Goal: Check status: Check status

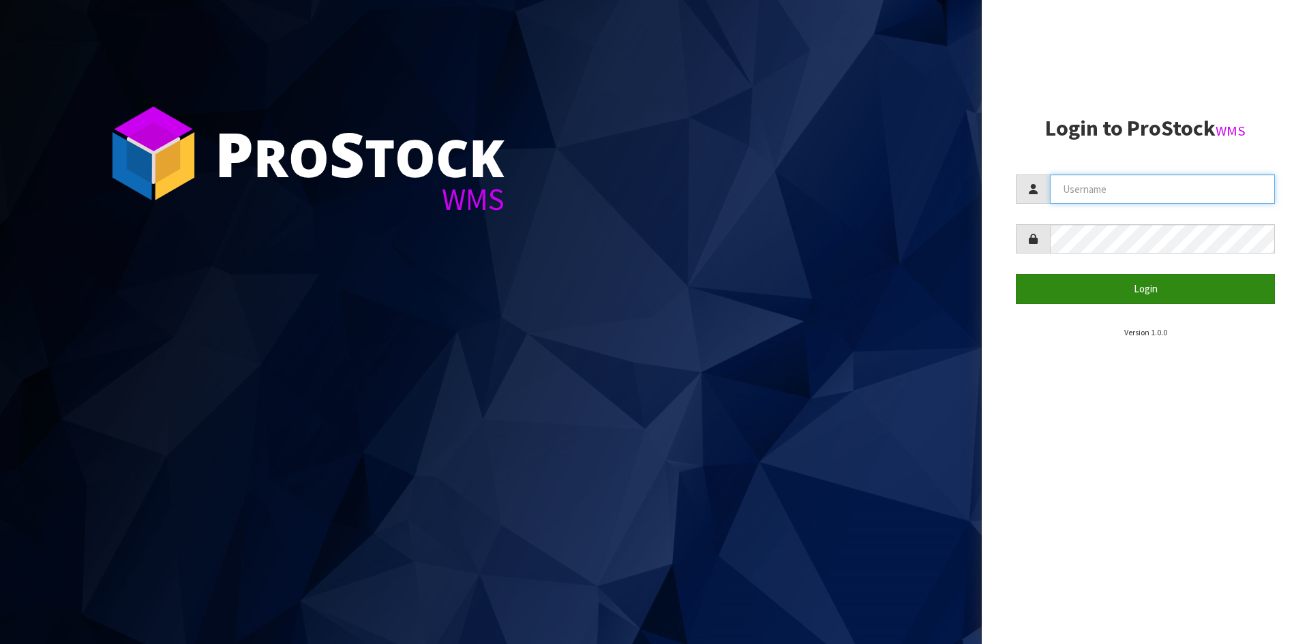
type input "STOREMASTA"
click at [1138, 277] on button "Login" at bounding box center [1145, 288] width 259 height 29
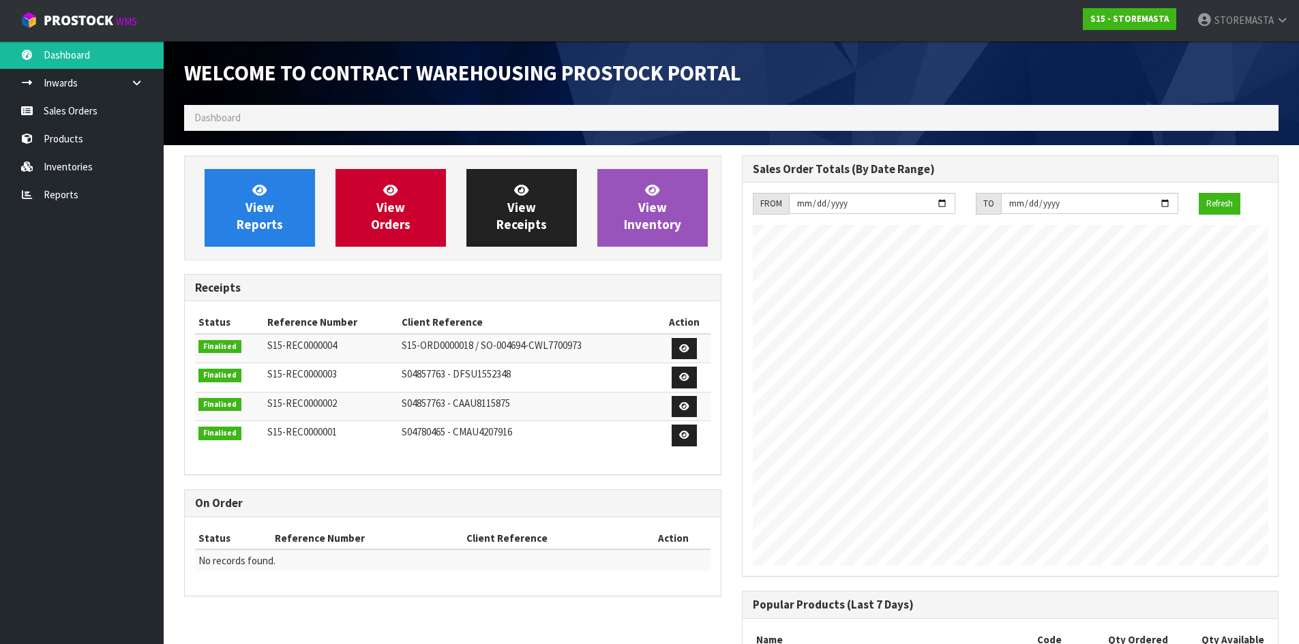
scroll to position [557, 557]
click at [382, 205] on span "View Orders" at bounding box center [391, 207] width 40 height 51
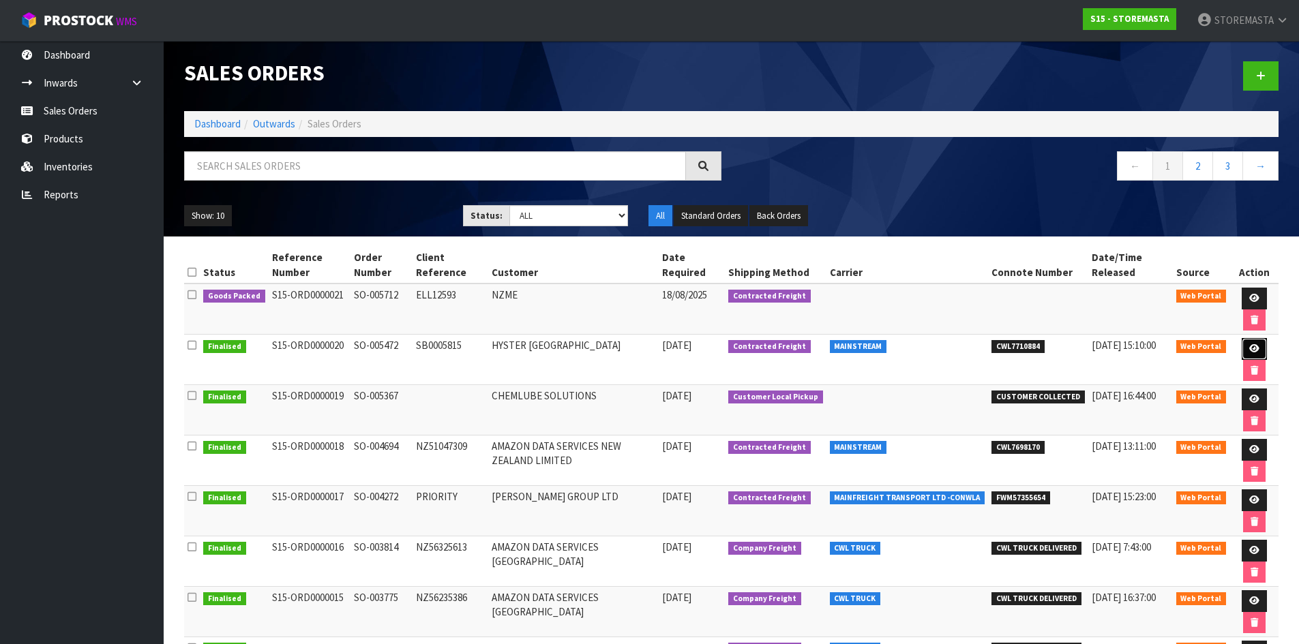
click at [1251, 354] on link at bounding box center [1253, 349] width 25 height 22
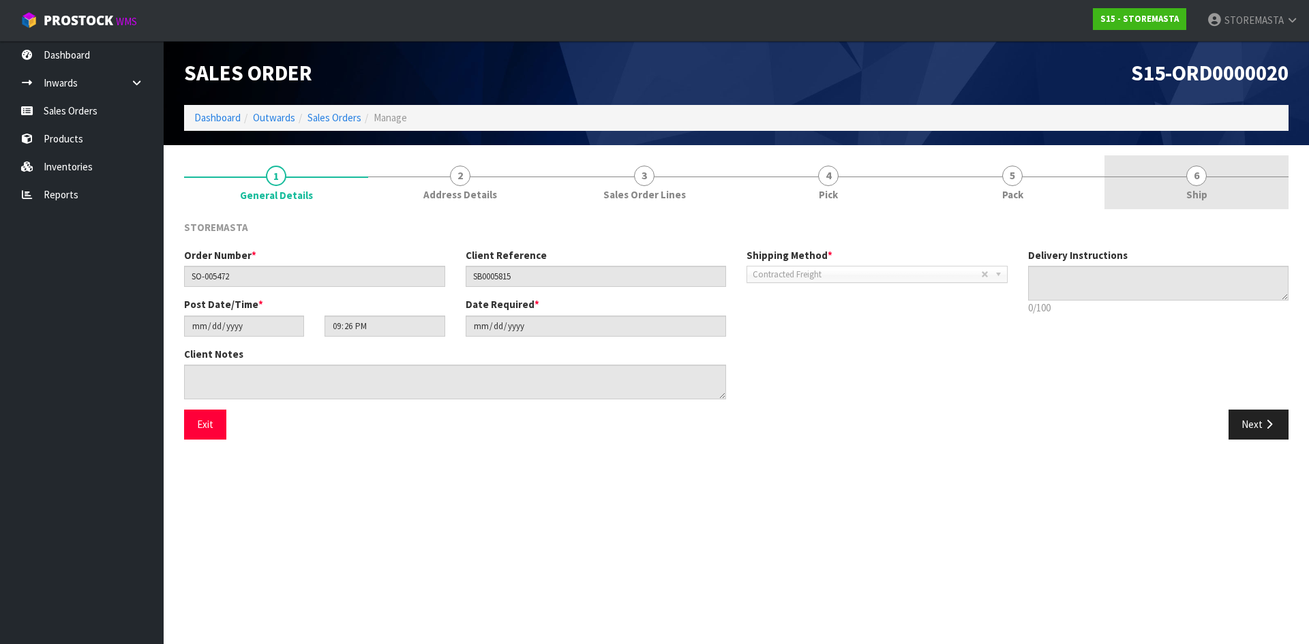
click at [1167, 192] on link "6 Ship" at bounding box center [1196, 182] width 184 height 54
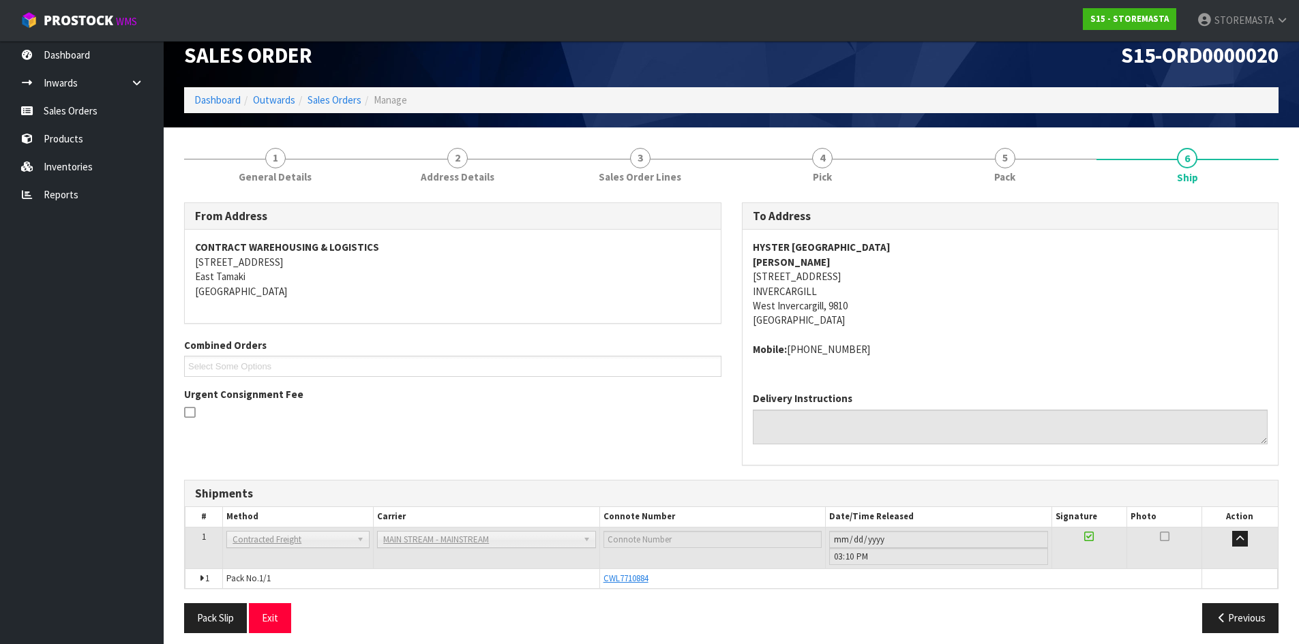
scroll to position [27, 0]
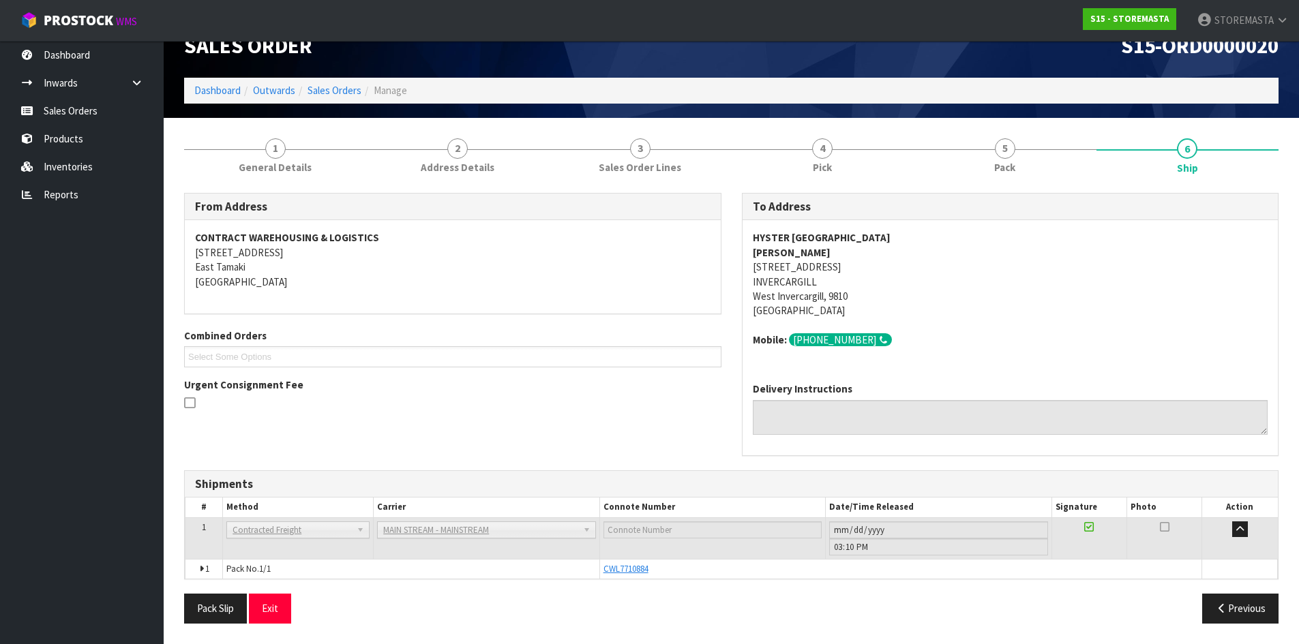
click at [669, 397] on div at bounding box center [452, 404] width 537 height 17
click at [637, 571] on span "CWL7710884" at bounding box center [625, 569] width 45 height 12
drag, startPoint x: 603, startPoint y: 568, endPoint x: 663, endPoint y: 568, distance: 59.3
click at [662, 568] on div "CWL7710884" at bounding box center [900, 569] width 595 height 12
drag, startPoint x: 190, startPoint y: 232, endPoint x: 371, endPoint y: 224, distance: 180.8
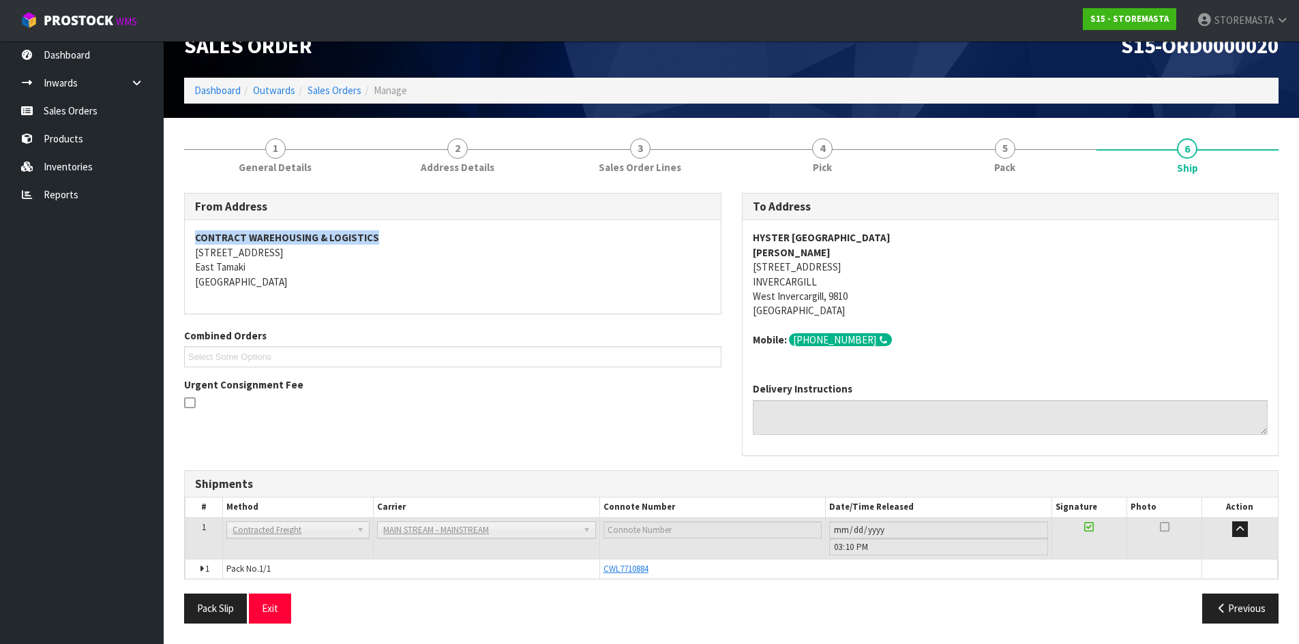
click at [371, 224] on div "CONTRACT WAREHOUSING & LOGISTICS [STREET_ADDRESS]" at bounding box center [453, 266] width 536 height 93
drag, startPoint x: 597, startPoint y: 572, endPoint x: 639, endPoint y: 575, distance: 41.7
click at [639, 575] on tr "1 Pack No. 1/1 CWL7710884 Glass Charge 1.260630 m 3 131.000 kg" at bounding box center [731, 569] width 1092 height 20
click at [663, 572] on div "CWL7710884" at bounding box center [900, 569] width 595 height 12
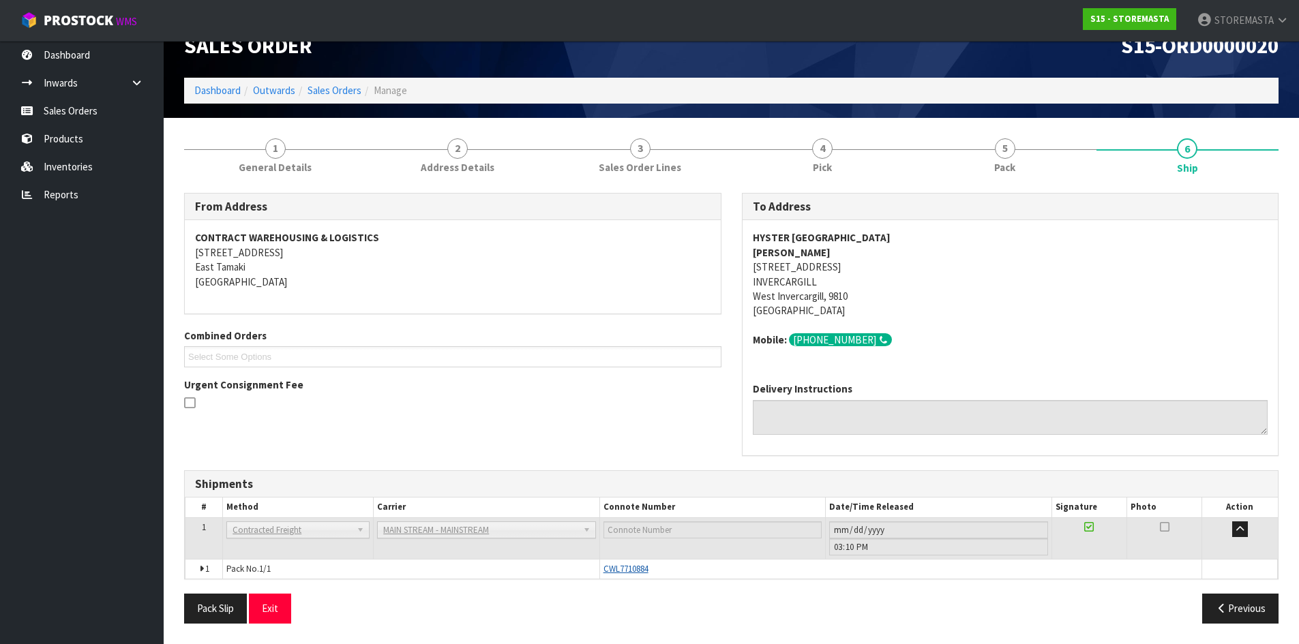
click at [628, 569] on span "CWL7710884" at bounding box center [625, 569] width 45 height 12
click at [631, 568] on span "CWL7710884" at bounding box center [625, 569] width 45 height 12
click at [635, 571] on span "CWL7710884" at bounding box center [625, 569] width 45 height 12
click at [421, 530] on span "MAIN STREAM - MAINSTREAM" at bounding box center [480, 530] width 194 height 16
drag, startPoint x: 469, startPoint y: 389, endPoint x: 641, endPoint y: 477, distance: 193.0
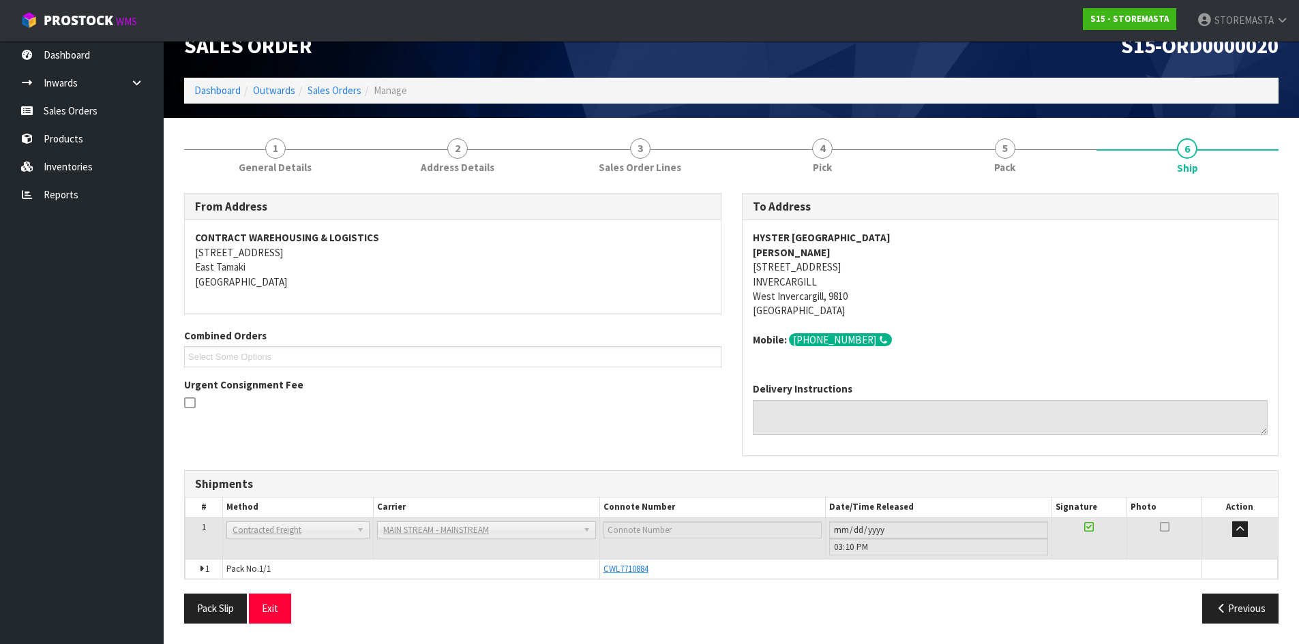
click at [469, 389] on div "Urgent Consignment Fee" at bounding box center [452, 395] width 537 height 35
click at [603, 572] on span "CWL7710884" at bounding box center [625, 569] width 45 height 12
drag, startPoint x: 660, startPoint y: 571, endPoint x: 592, endPoint y: 565, distance: 69.1
click at [592, 565] on tr "1 Pack No. 1/1 CWL7710884 Glass Charge 1.260630 m 3 131.000 kg" at bounding box center [731, 569] width 1092 height 20
copy tr "CWL7710884"
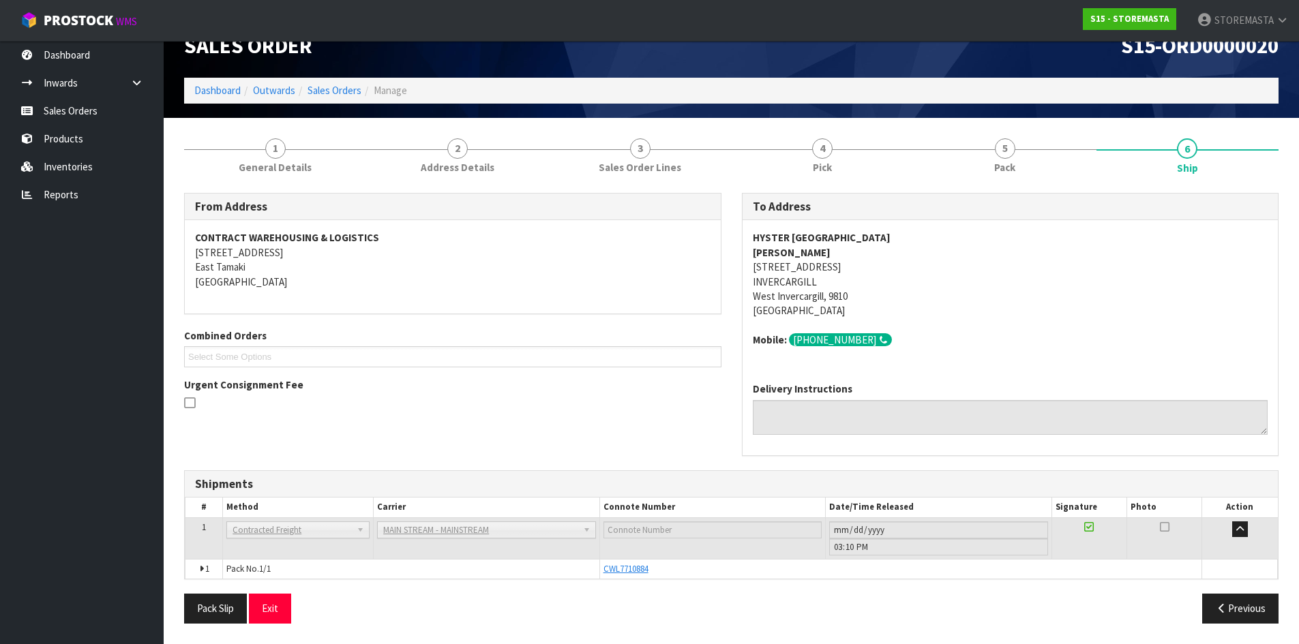
click at [699, 588] on div "From Address CONTRACT WAREHOUSING & LOGISTICS [STREET_ADDRESS] Combined Orders …" at bounding box center [731, 413] width 1094 height 441
drag, startPoint x: 677, startPoint y: 568, endPoint x: 591, endPoint y: 568, distance: 85.9
click at [591, 568] on tr "1 Pack No. 1/1 CWL7710884 Glass Charge 1.260630 m 3 131.000 kg" at bounding box center [731, 569] width 1092 height 20
copy tr "CWL7710884"
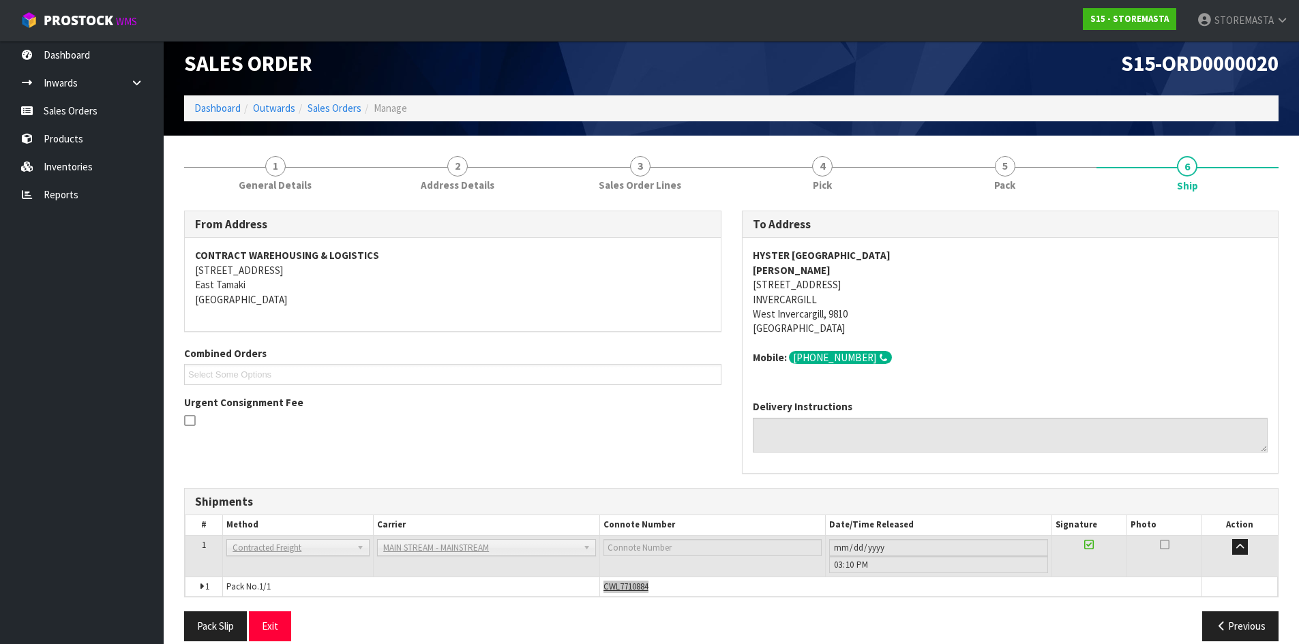
scroll to position [0, 0]
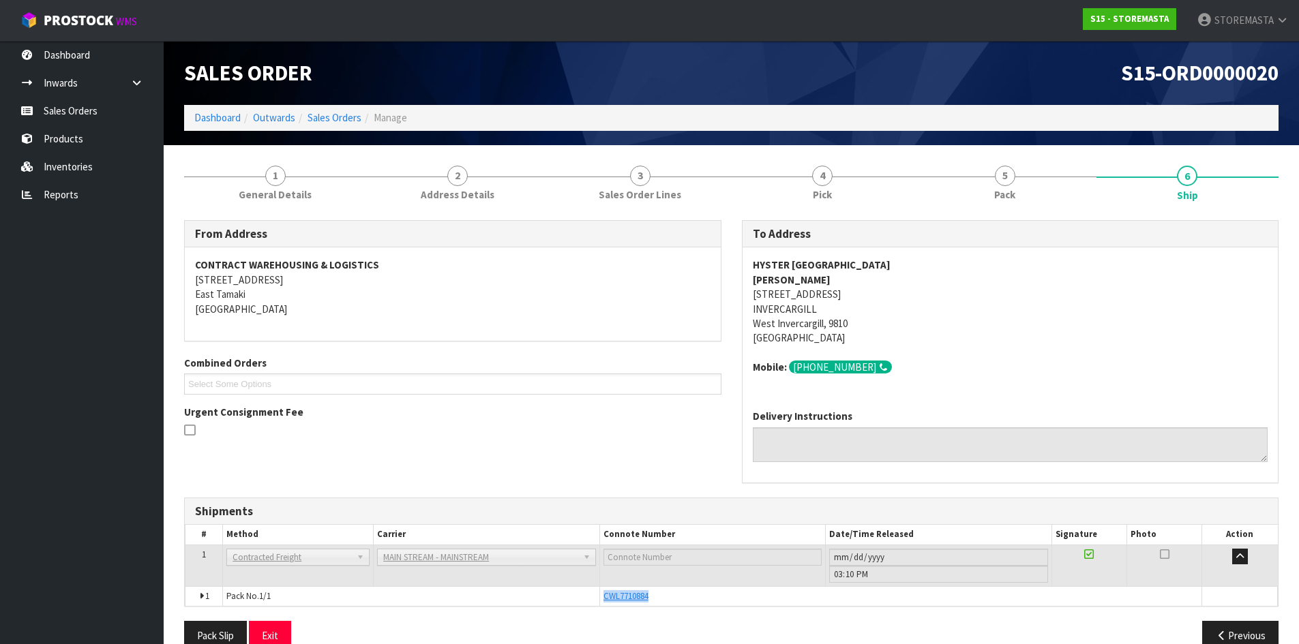
drag, startPoint x: 913, startPoint y: 83, endPoint x: 832, endPoint y: 100, distance: 82.7
click at [913, 88] on div "S15-ORD0000020" at bounding box center [1010, 73] width 558 height 64
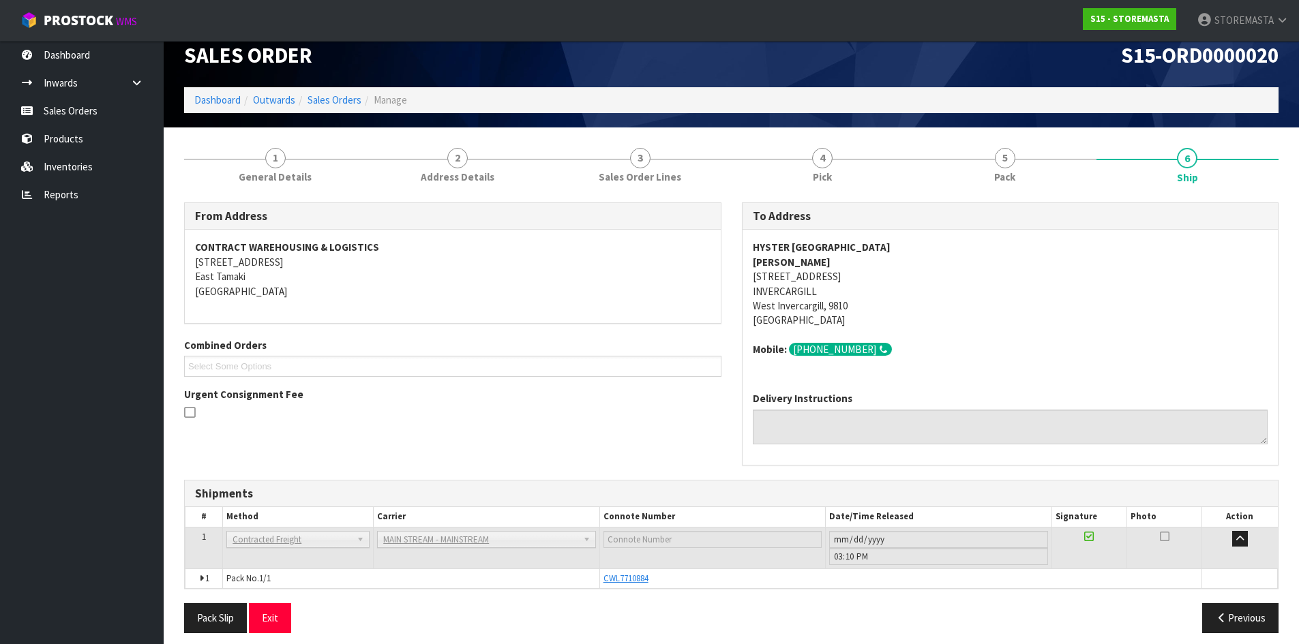
scroll to position [27, 0]
